Goal: Communication & Community: Connect with others

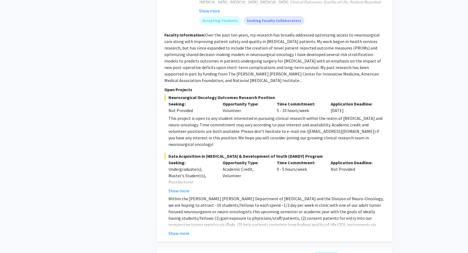
scroll to position [440, 0]
click at [178, 230] on button "Show more" at bounding box center [179, 233] width 21 height 7
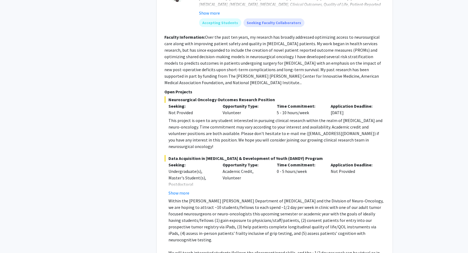
scroll to position [499, 0]
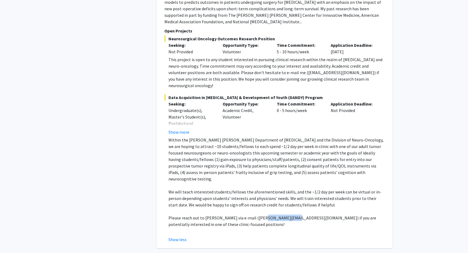
drag, startPoint x: 284, startPoint y: 200, endPoint x: 257, endPoint y: 201, distance: 27.4
click at [257, 215] on p "Please reach out to [PERSON_NAME] via e-mail ([PERSON_NAME][EMAIL_ADDRESS][DOMA…" at bounding box center [277, 221] width 217 height 13
copy p "[PERSON_NAME][EMAIL_ADDRESS][DOMAIN_NAME]"
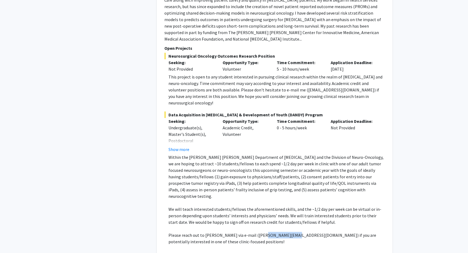
scroll to position [494, 0]
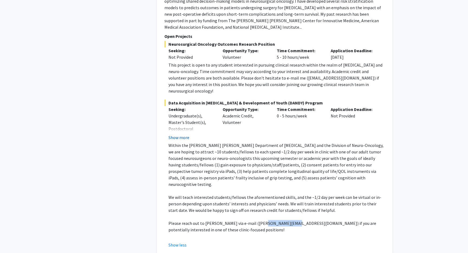
click at [179, 134] on button "Show more" at bounding box center [179, 137] width 21 height 7
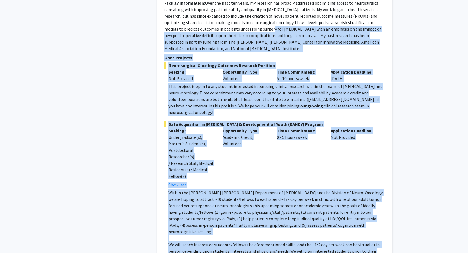
scroll to position [468, 0]
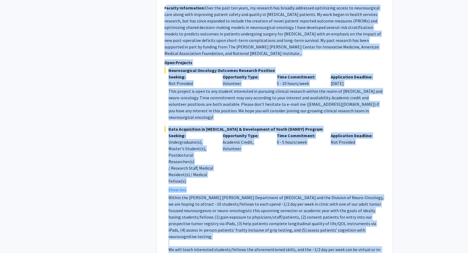
drag, startPoint x: 335, startPoint y: 158, endPoint x: 166, endPoint y: 11, distance: 224.4
click at [166, 11] on fg-search-faculty "[PERSON_NAME] Bookmark Compose Request Faculty Assistant Professor Departments:…" at bounding box center [275, 108] width 221 height 385
drag, startPoint x: 165, startPoint y: 9, endPoint x: 316, endPoint y: 244, distance: 279.0
click at [316, 244] on fg-search-faculty "[PERSON_NAME] Bookmark Compose Request Faculty Assistant Professor Departments:…" at bounding box center [275, 108] width 221 height 385
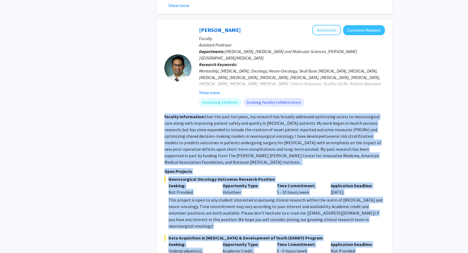
scroll to position [359, 0]
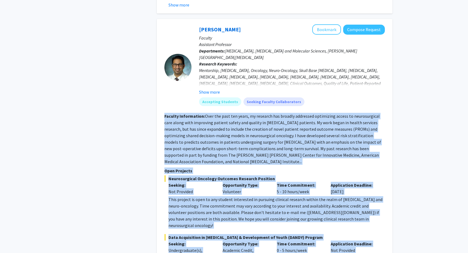
copy fg-search-faculty "Loremip Dolorsitame: Cons adi elit sed doeiu, te incididu utl etdolor magnaaliq…"
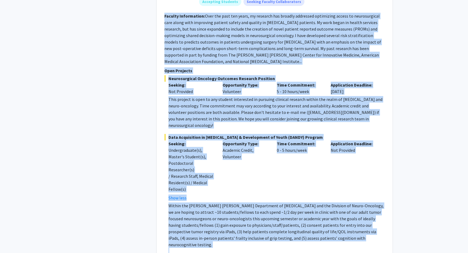
scroll to position [496, 0]
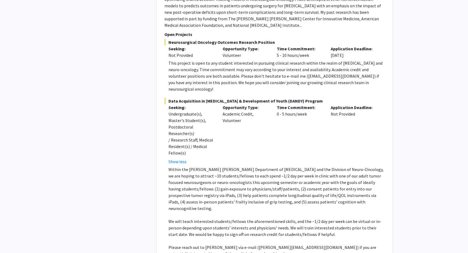
click at [307, 244] on p "Please reach out to [PERSON_NAME] via e-mail ([PERSON_NAME][EMAIL_ADDRESS][DOMA…" at bounding box center [277, 250] width 217 height 13
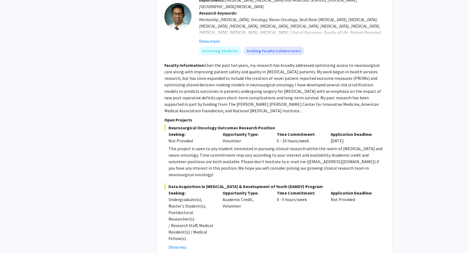
scroll to position [408, 0]
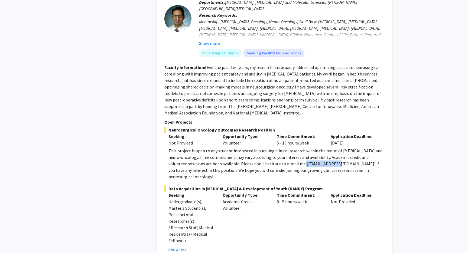
drag, startPoint x: 322, startPoint y: 160, endPoint x: 285, endPoint y: 161, distance: 37.1
click at [285, 161] on div "This project is open to any student interested in pursuing clinical research wi…" at bounding box center [277, 164] width 217 height 33
copy div "[EMAIL_ADDRESS][DOMAIN_NAME]"
click at [331, 163] on div "This project is open to any student interested in pursuing clinical research wi…" at bounding box center [277, 164] width 217 height 33
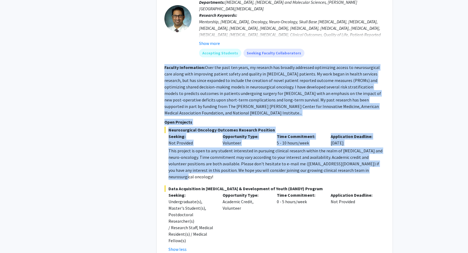
drag, startPoint x: 366, startPoint y: 166, endPoint x: 162, endPoint y: 68, distance: 225.6
click at [162, 68] on div "[PERSON_NAME] Bookmark Compose Request Faculty Assistant Professor Departments:…" at bounding box center [275, 168] width 236 height 396
copy fg-search-faculty "Loremip Dolorsitame: Cons adi elit sed doeiu, te incididu utl etdolor magnaaliq…"
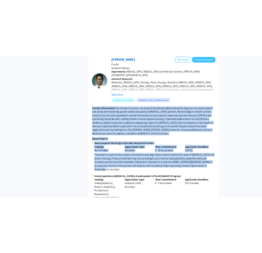
scroll to position [372, 0]
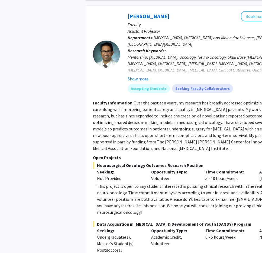
click at [221, 140] on section "Faculty Information: Over the past ten years, my research has broadly addressed…" at bounding box center [203, 126] width 221 height 52
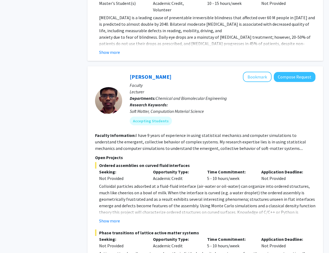
scroll to position [1063, 0]
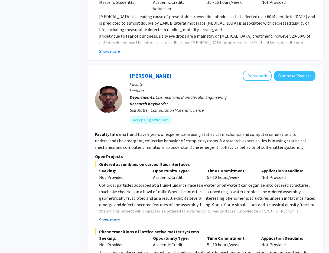
click at [108, 217] on button "Show more" at bounding box center [109, 220] width 21 height 7
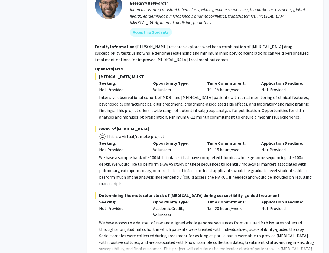
scroll to position [1697, 0]
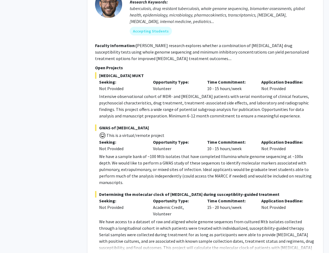
click at [106, 253] on button "Show more" at bounding box center [109, 256] width 21 height 7
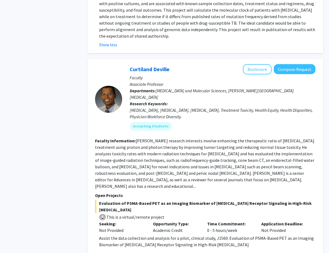
scroll to position [1936, 0]
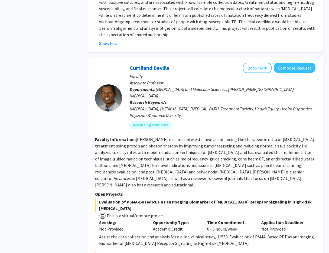
click at [259, 137] on fg-read-more "[PERSON_NAME] research interests involve enhancing the therapeutic ratio of [ME…" at bounding box center [205, 162] width 220 height 51
click at [267, 118] on fg-search-faculty "[PERSON_NAME] Bookmark Compose Request Faculty Associate Professor Departments:…" at bounding box center [205, 175] width 221 height 225
click at [285, 63] on button "Compose Request" at bounding box center [295, 68] width 42 height 10
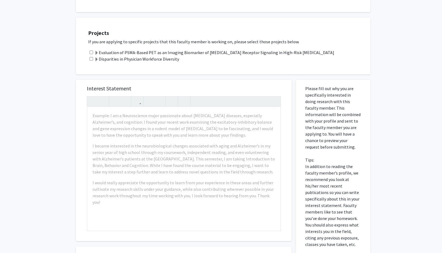
scroll to position [163, 0]
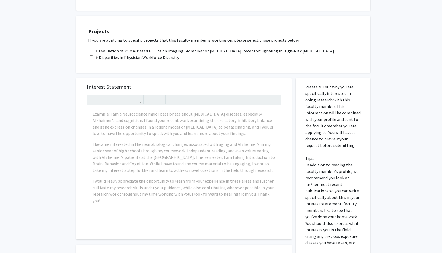
click at [90, 53] on input "checkbox" at bounding box center [91, 51] width 4 height 4
checkbox input "true"
click at [92, 59] on input "checkbox" at bounding box center [91, 58] width 4 height 4
checkbox input "true"
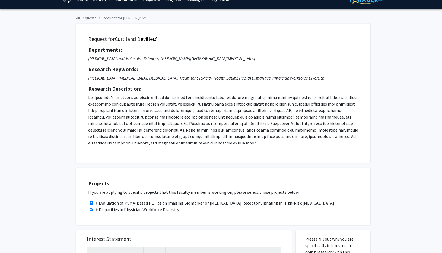
scroll to position [10, 0]
